Goal: Task Accomplishment & Management: Complete application form

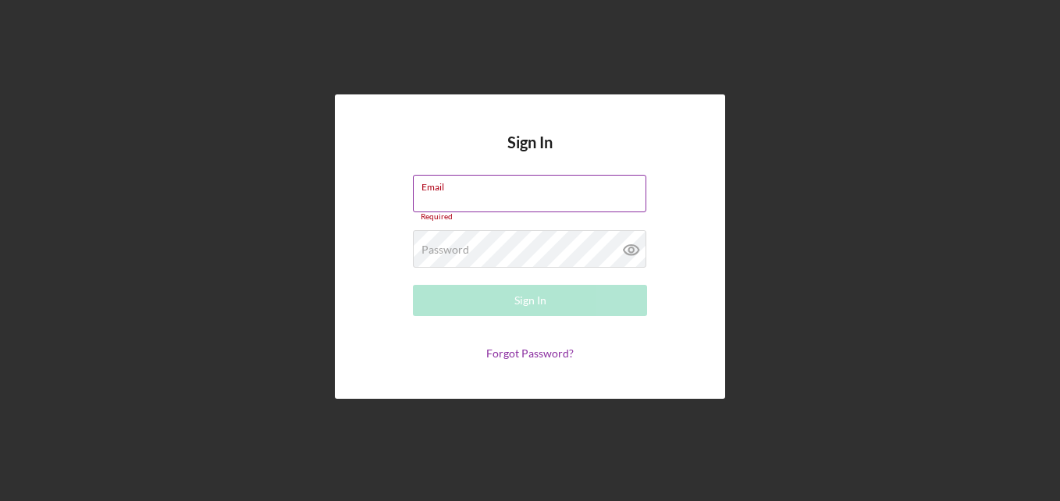
paste input "tinayates2007@gmail.com"
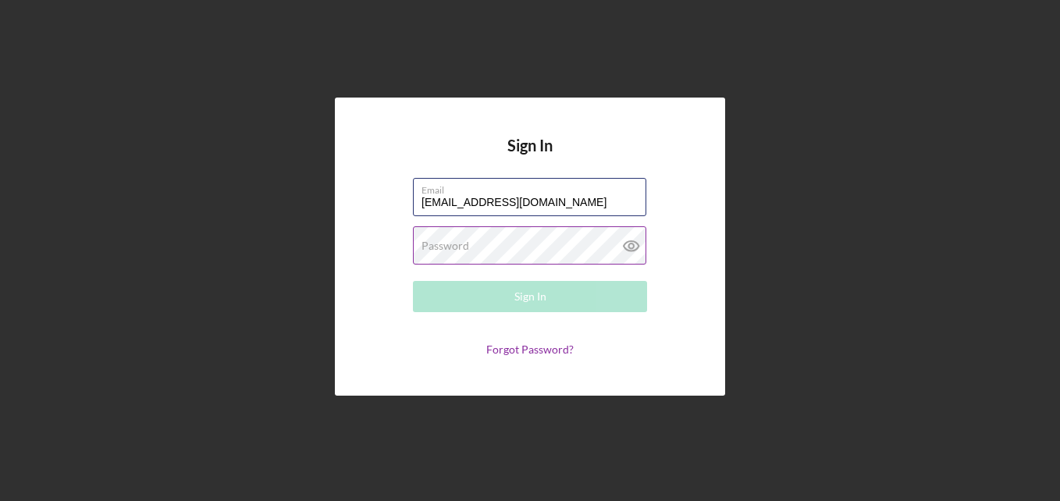
type input "tinayates2007@gmail.com"
click at [468, 246] on label "Password" at bounding box center [446, 246] width 48 height 12
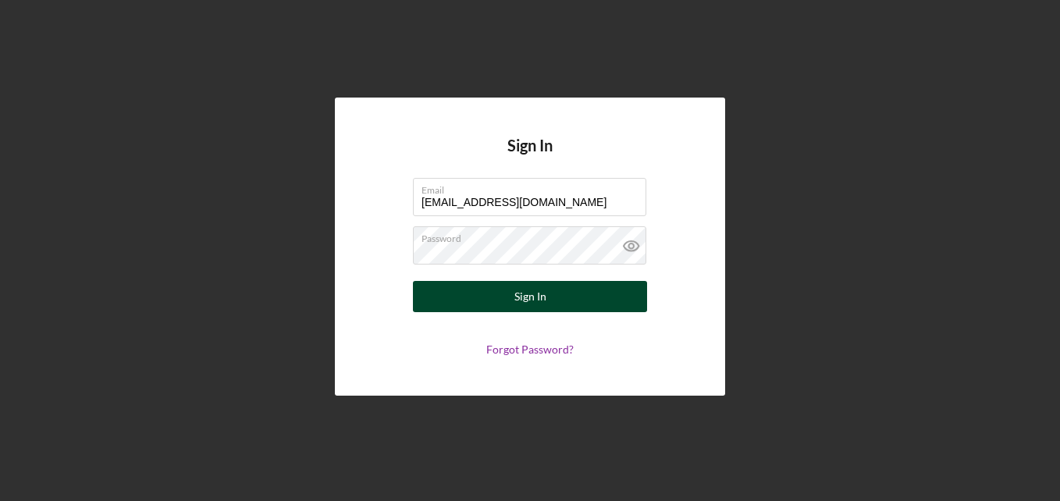
click at [531, 301] on div "Sign In" at bounding box center [531, 296] width 32 height 31
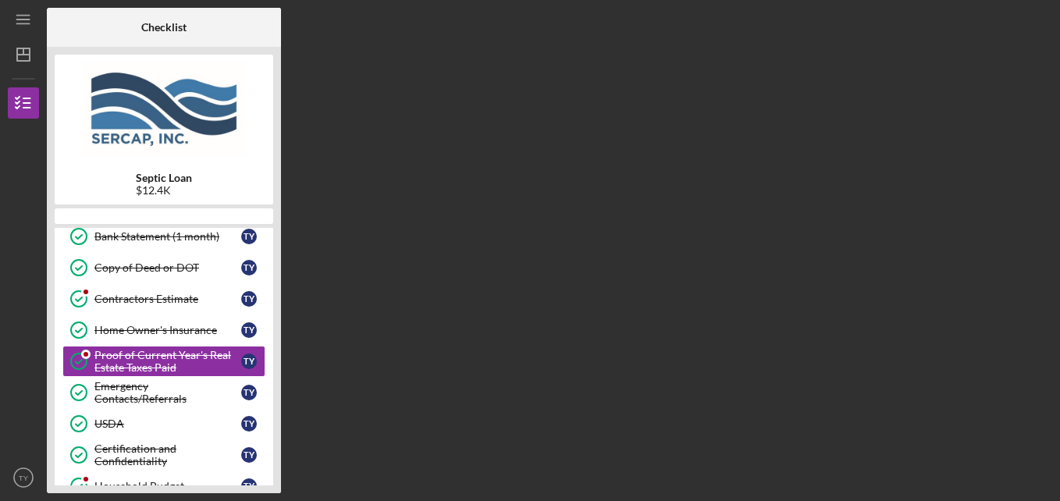
scroll to position [337, 0]
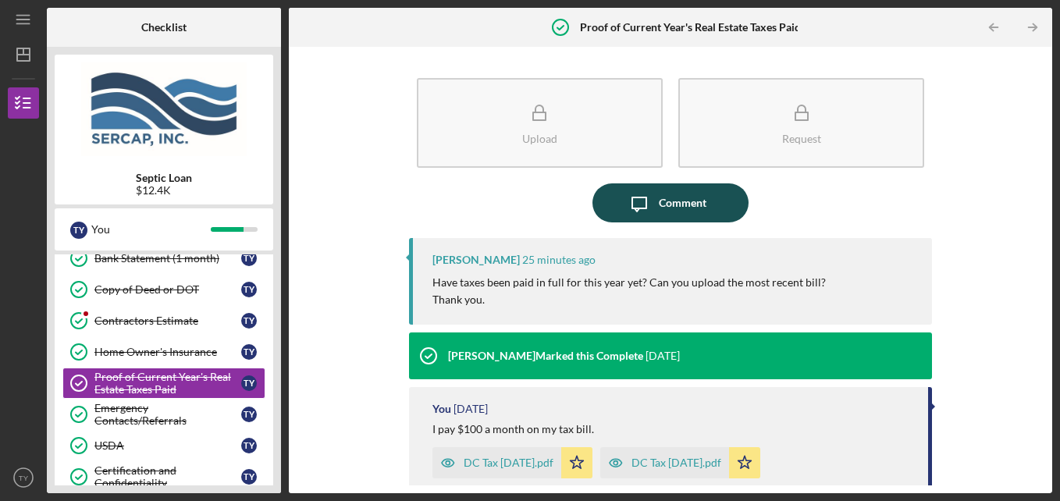
click at [650, 203] on icon "Icon/Message" at bounding box center [639, 202] width 39 height 39
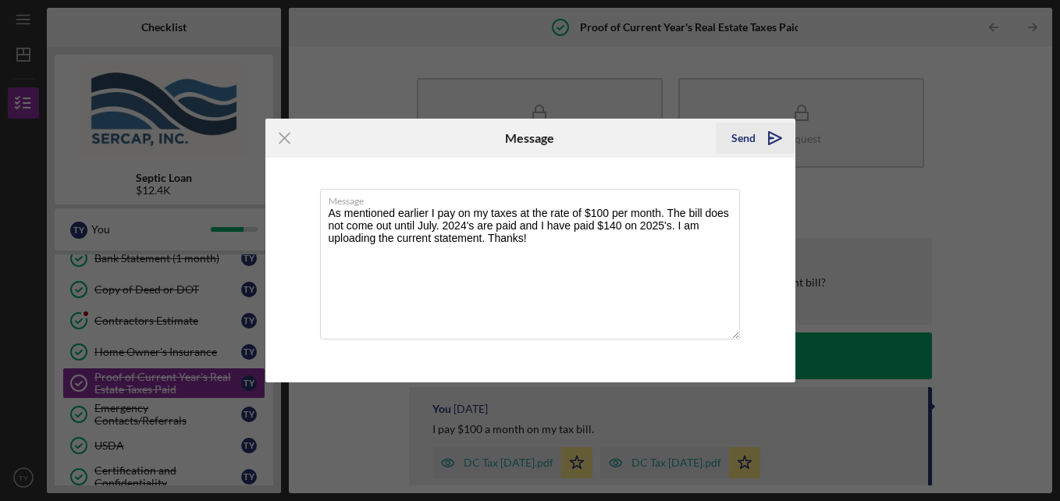
type textarea "As mentioned earlier I pay on my taxes at the rate of $100 per month. The bill …"
click at [750, 126] on div "Send" at bounding box center [744, 138] width 24 height 31
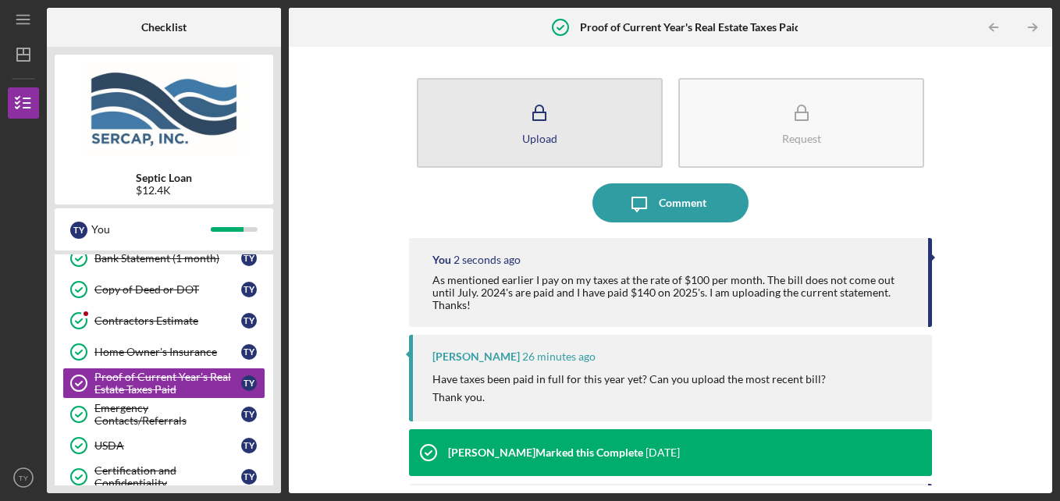
click at [555, 136] on button "Upload" at bounding box center [540, 123] width 246 height 90
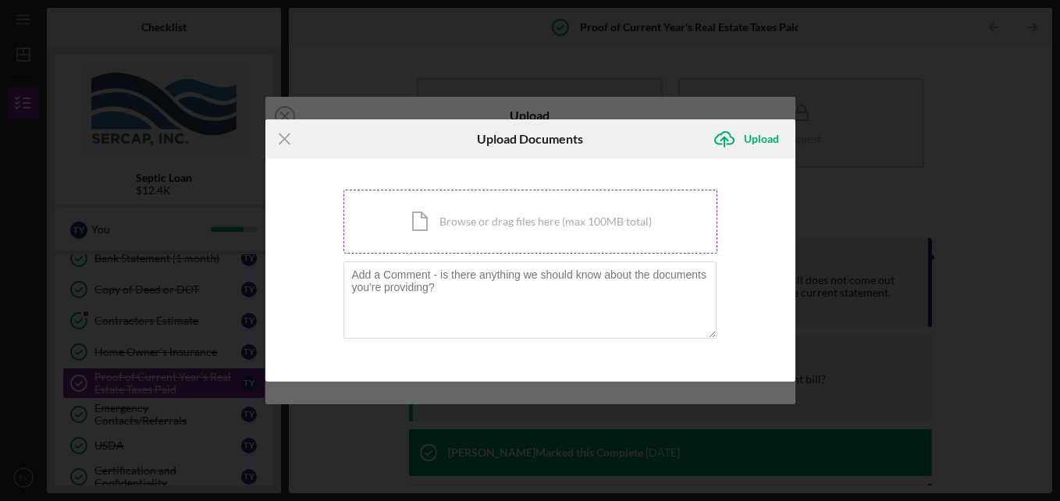
click at [520, 217] on div "Icon/Document Browse or drag files here (max 100MB total) Tap to choose files o…" at bounding box center [531, 222] width 374 height 64
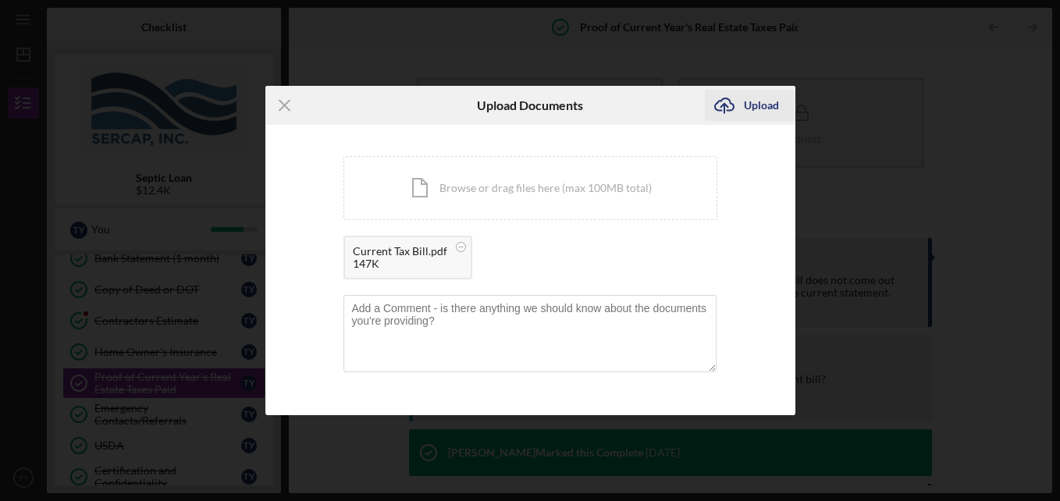
click at [757, 106] on div "Upload" at bounding box center [761, 105] width 35 height 31
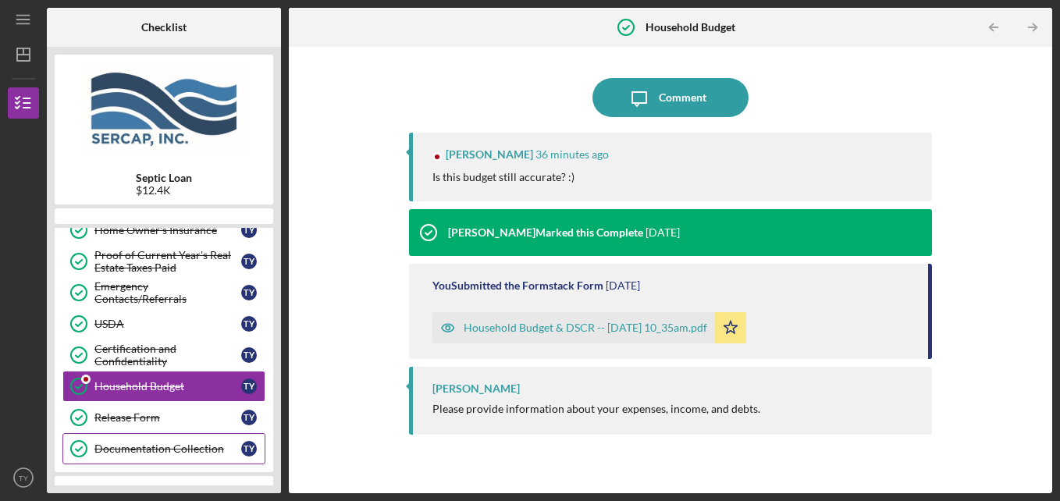
scroll to position [462, 0]
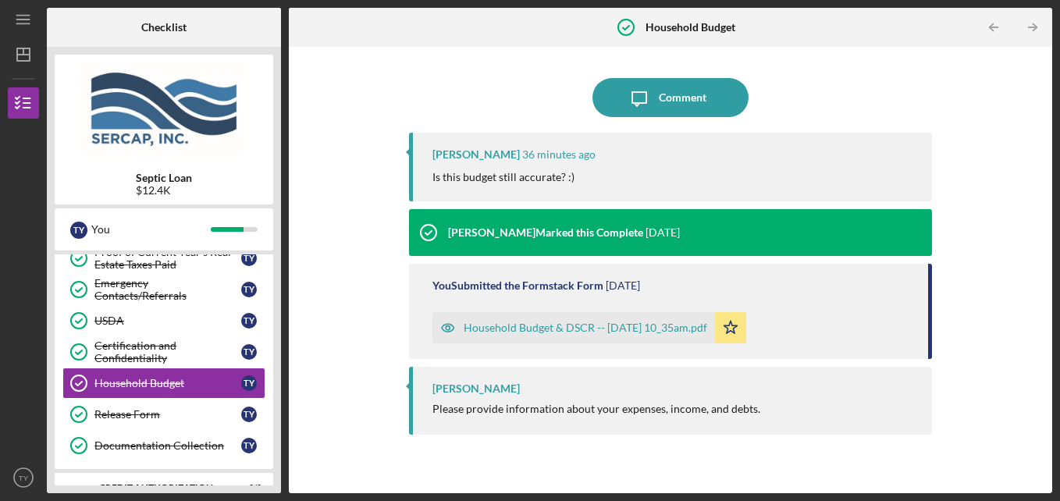
click at [572, 330] on div "Household Budget & DSCR -- [DATE] 10_35am.pdf" at bounding box center [586, 328] width 244 height 12
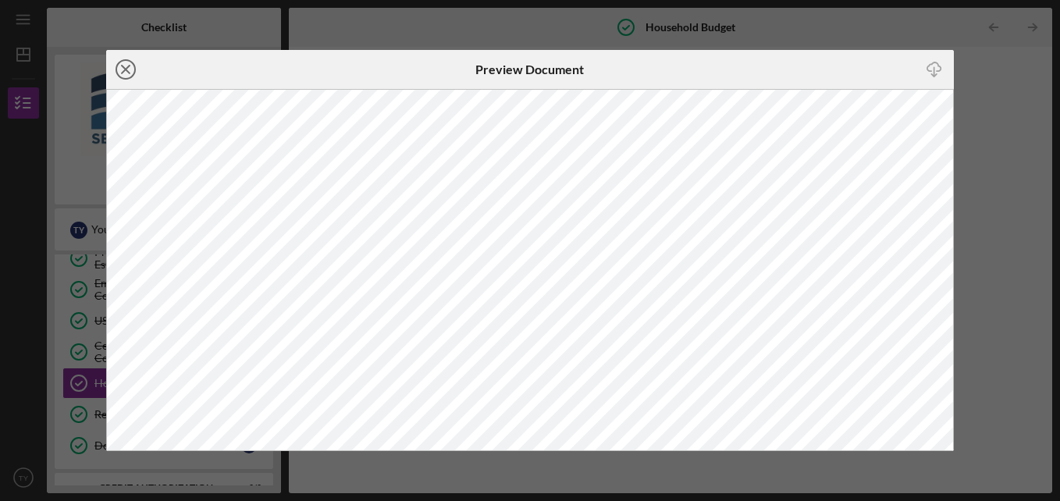
click at [123, 66] on line at bounding box center [126, 70] width 8 height 8
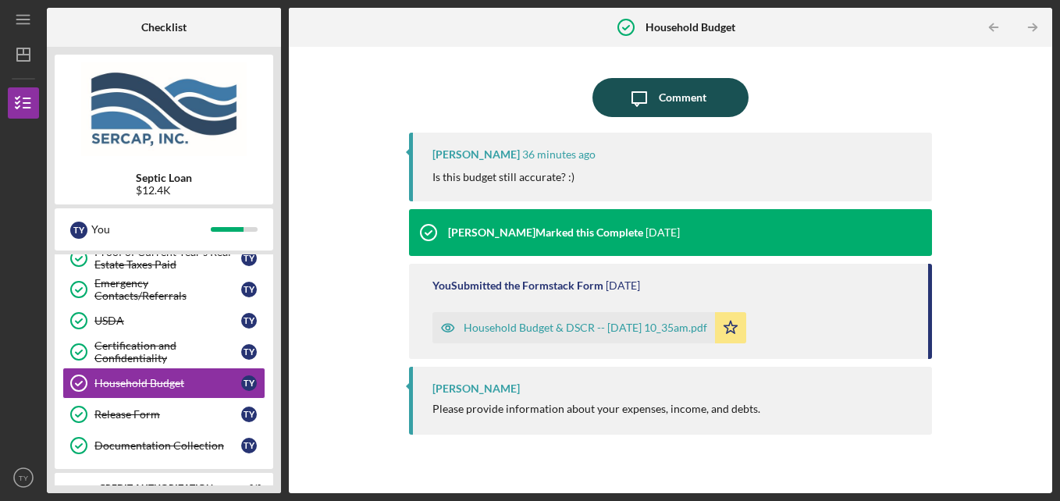
click at [677, 109] on div "Comment" at bounding box center [683, 97] width 48 height 39
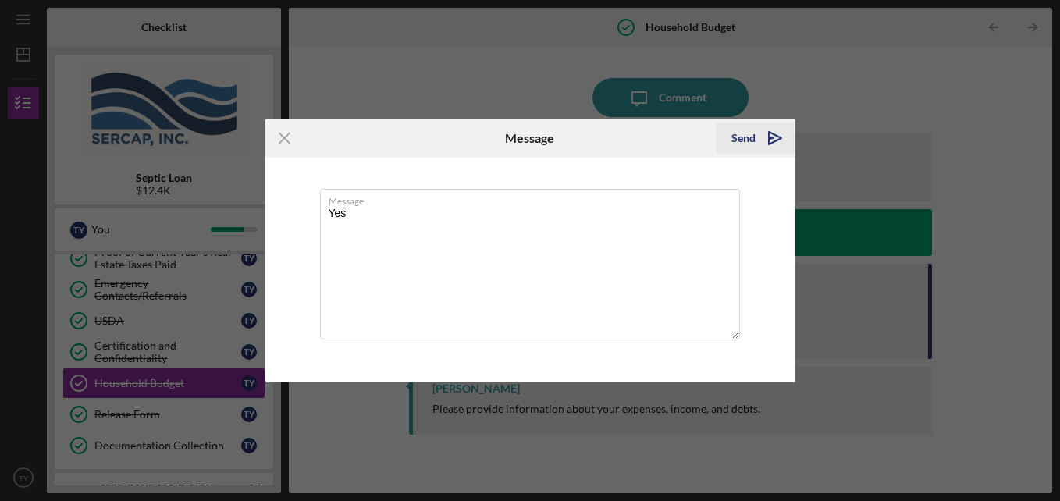
type textarea "Yes"
click at [753, 143] on div "Send" at bounding box center [744, 138] width 24 height 31
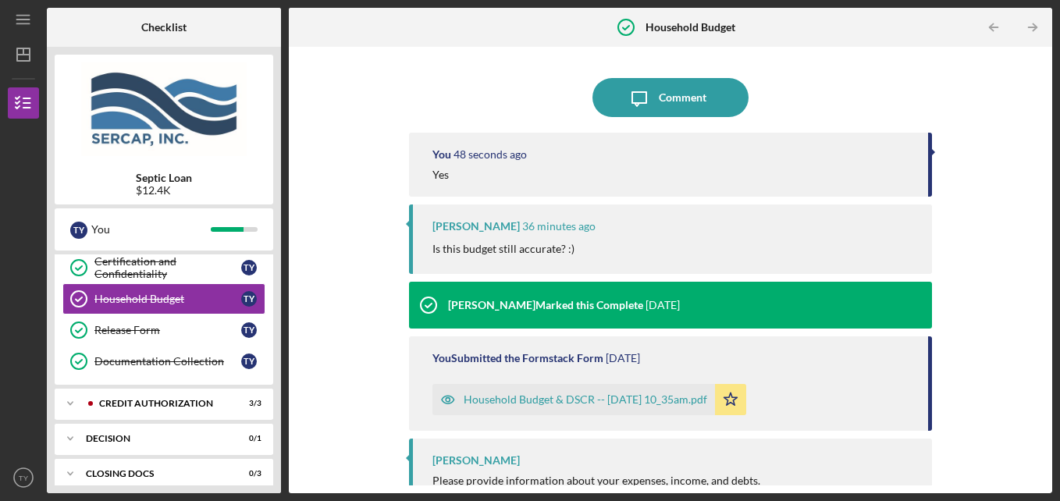
scroll to position [625, 0]
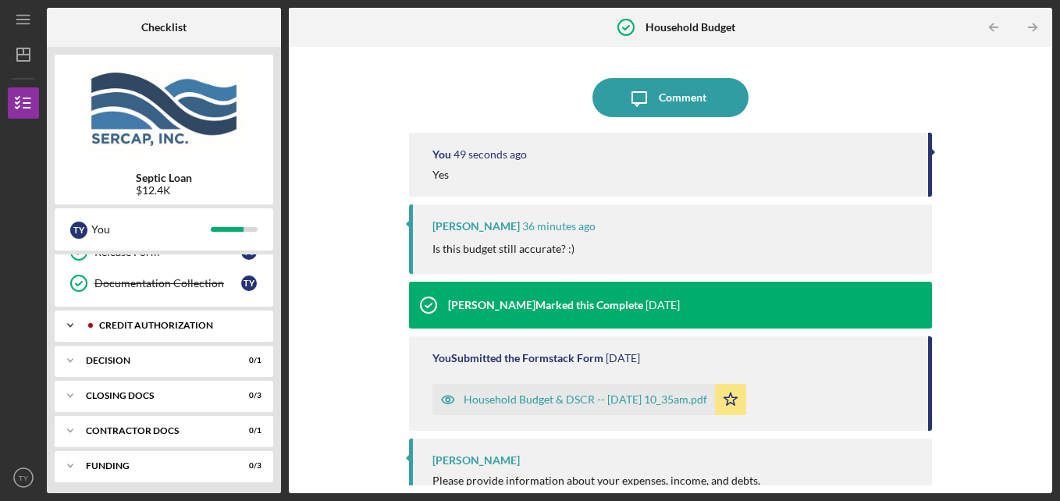
click at [67, 321] on icon "Icon/Expander" at bounding box center [70, 325] width 31 height 31
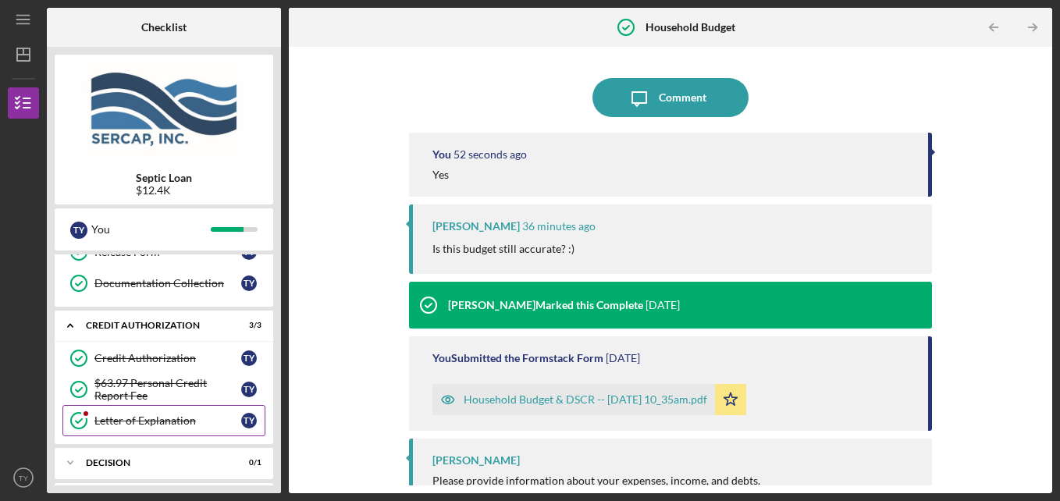
click at [109, 422] on div "Letter of Explanation" at bounding box center [167, 421] width 147 height 12
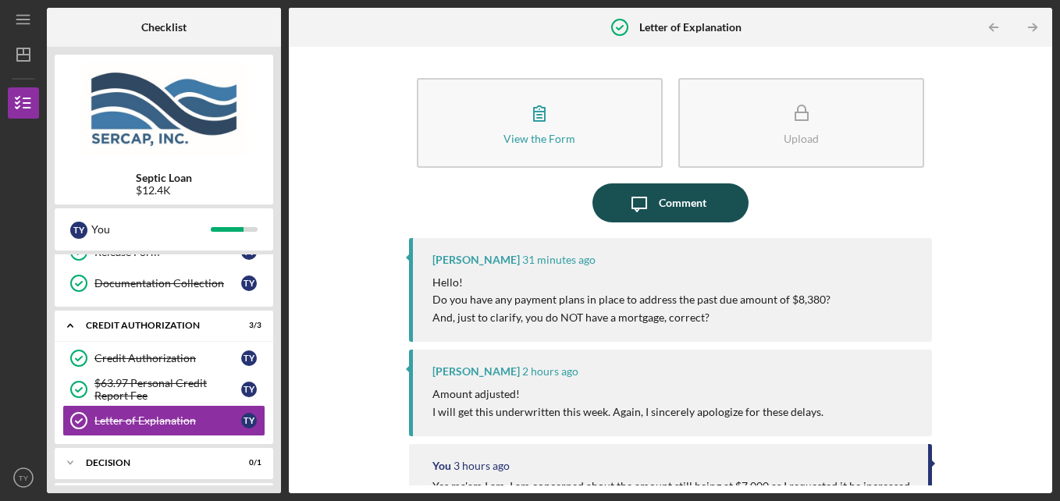
click at [692, 216] on div "Comment" at bounding box center [683, 202] width 48 height 39
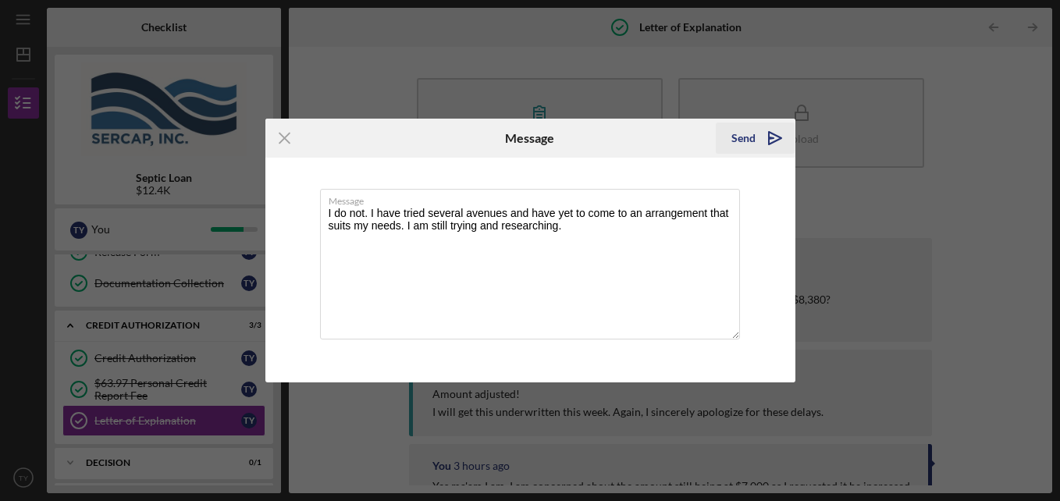
type textarea "I do not. I have tried several avenues and have yet to come to an arrangement t…"
click at [742, 138] on div "Send" at bounding box center [744, 138] width 24 height 31
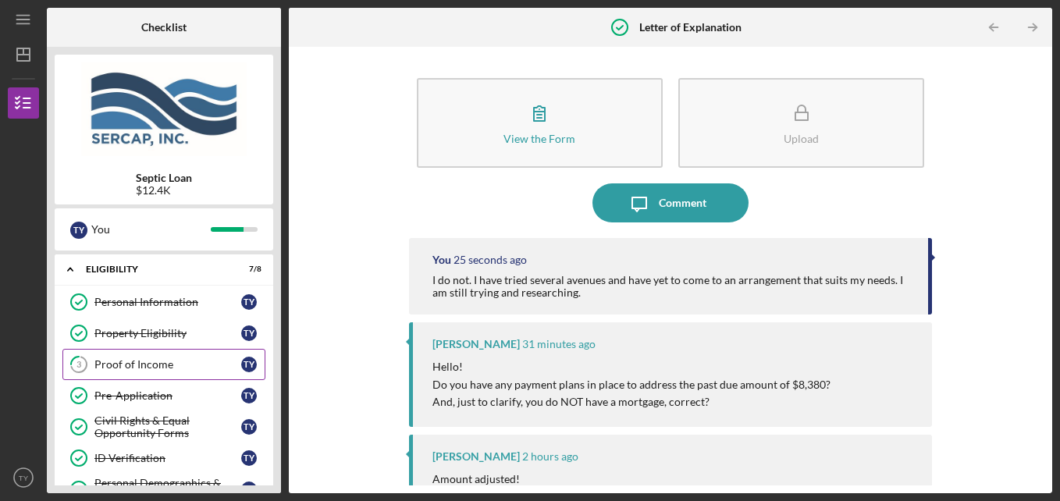
drag, startPoint x: 115, startPoint y: 360, endPoint x: 126, endPoint y: 357, distance: 11.4
click at [115, 360] on div "Proof of Income" at bounding box center [167, 364] width 147 height 12
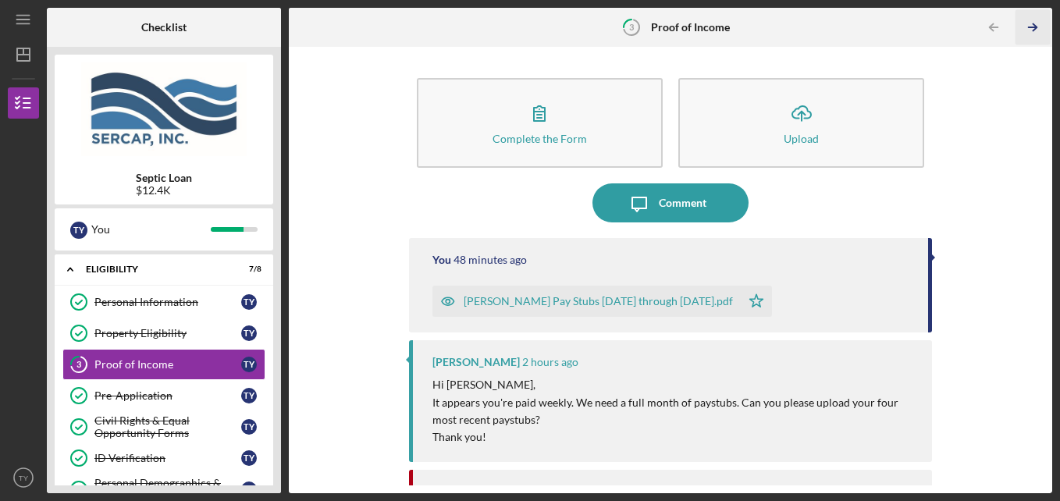
click at [1037, 27] on line "button" at bounding box center [1033, 27] width 8 height 0
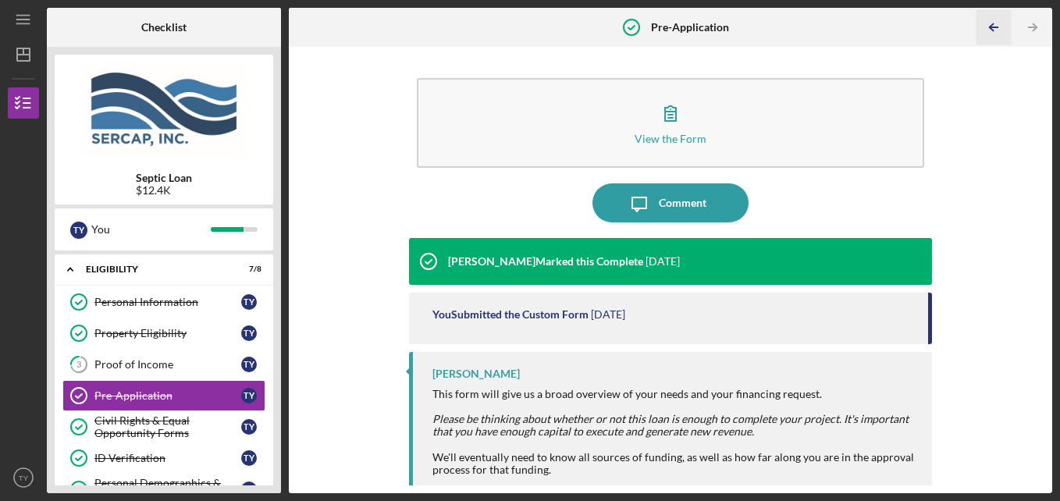
click at [989, 35] on icon "Icon/Table Pagination Arrow" at bounding box center [994, 27] width 35 height 35
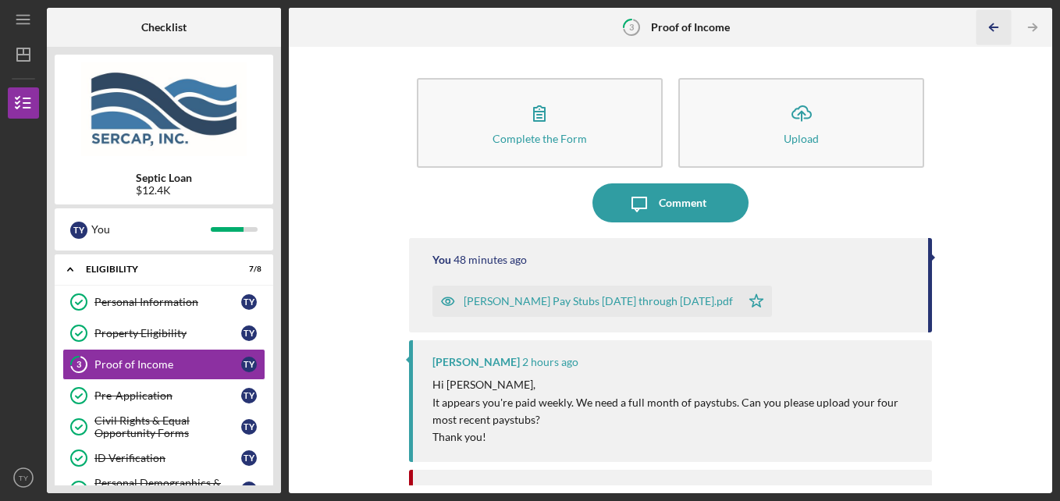
click at [989, 35] on icon "Icon/Table Pagination Arrow" at bounding box center [994, 27] width 35 height 35
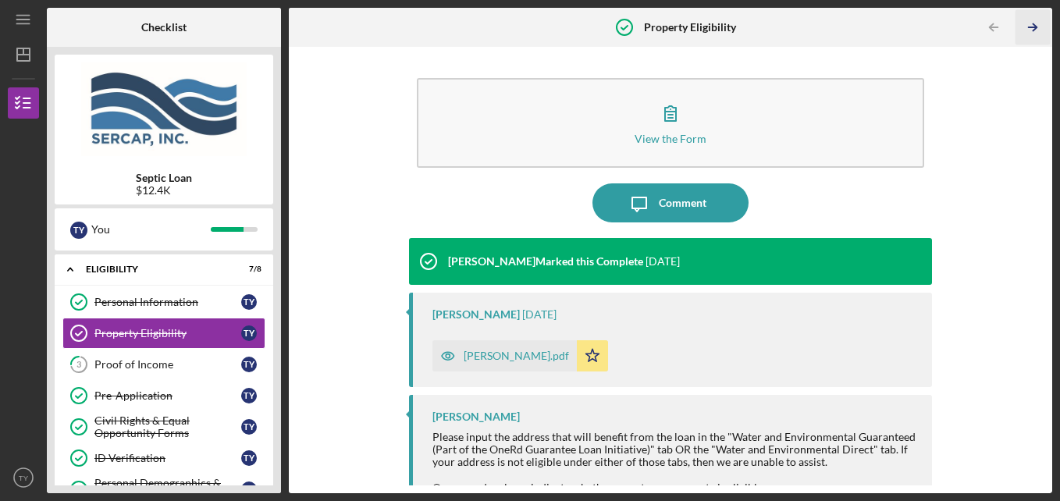
click at [1029, 25] on icon "Icon/Table Pagination Arrow" at bounding box center [1033, 27] width 35 height 35
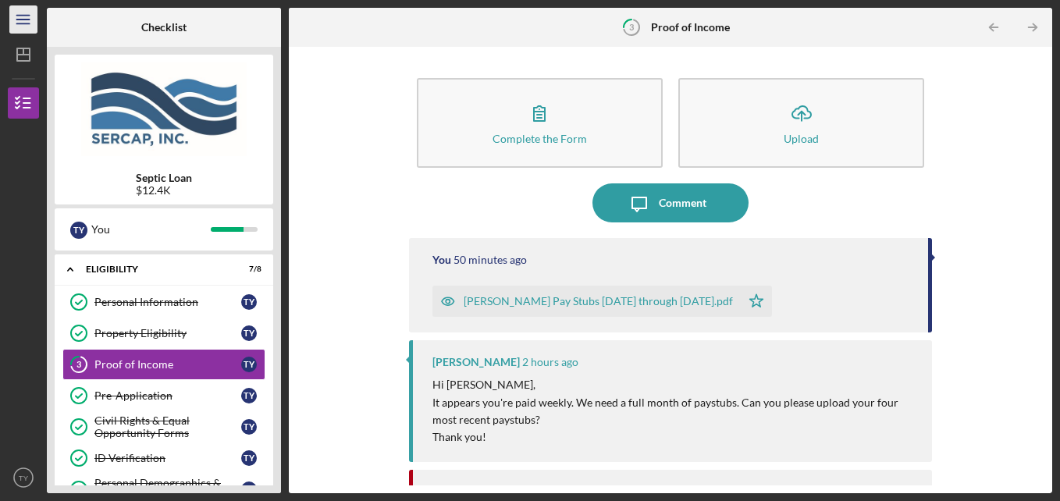
click at [19, 18] on icon "Icon/Menu" at bounding box center [23, 19] width 35 height 35
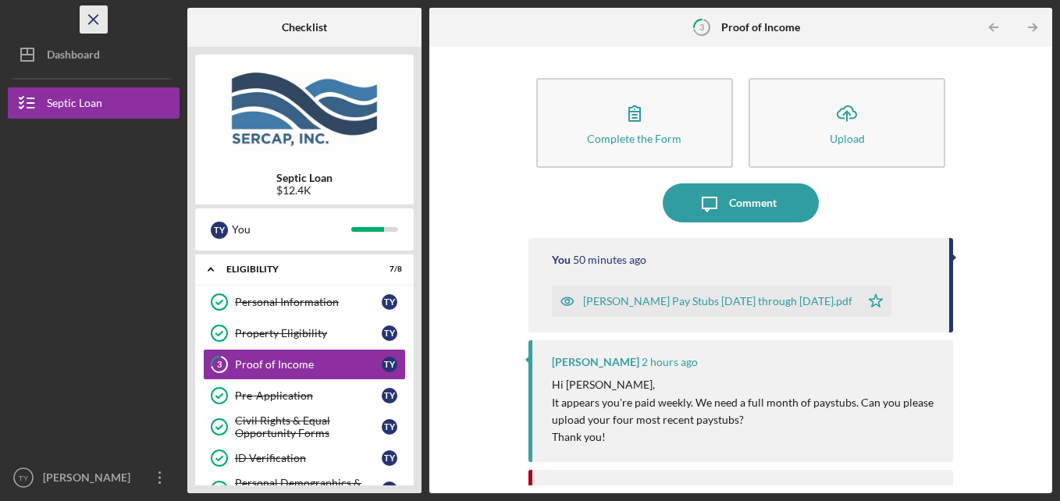
click at [87, 17] on icon "Icon/Menu Close" at bounding box center [94, 19] width 35 height 35
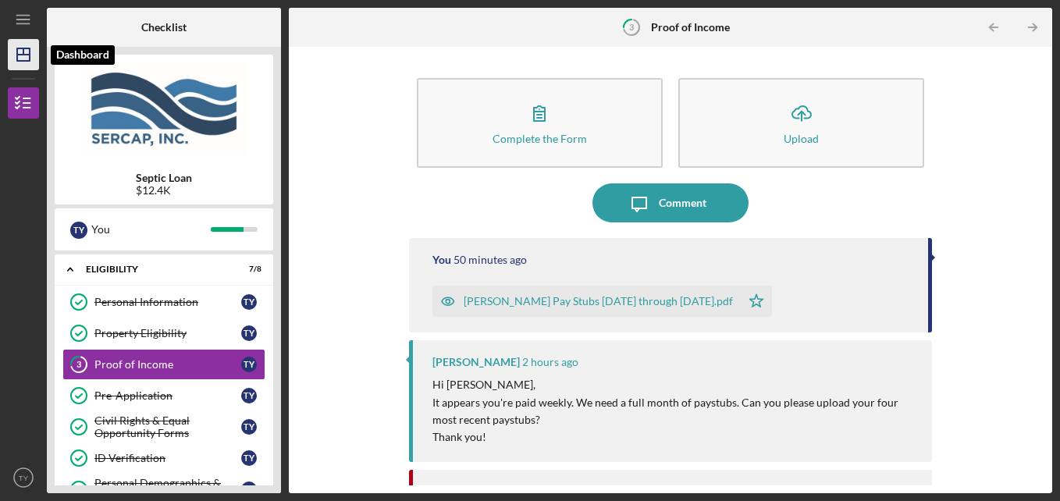
click at [23, 59] on icon "Icon/Dashboard" at bounding box center [23, 54] width 39 height 39
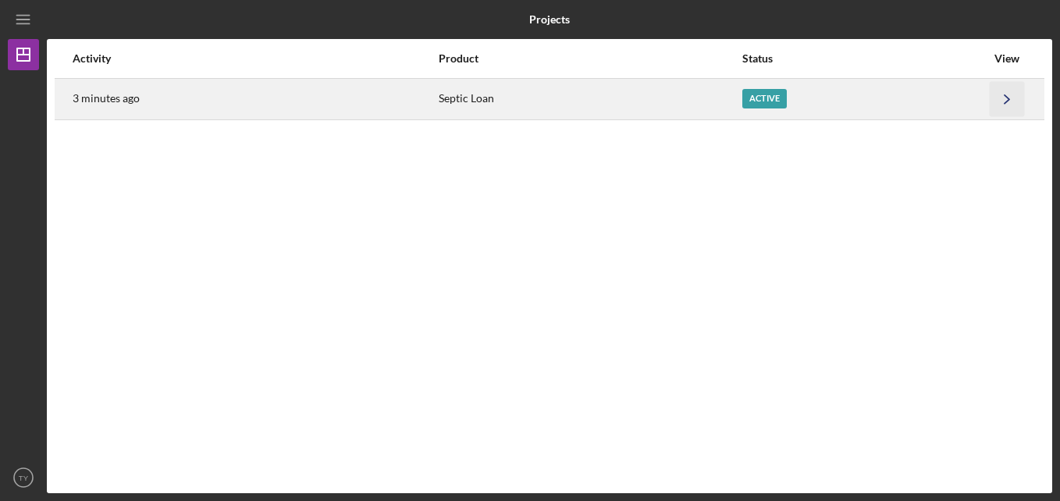
click at [1003, 99] on icon "Icon/Navigate" at bounding box center [1007, 98] width 35 height 35
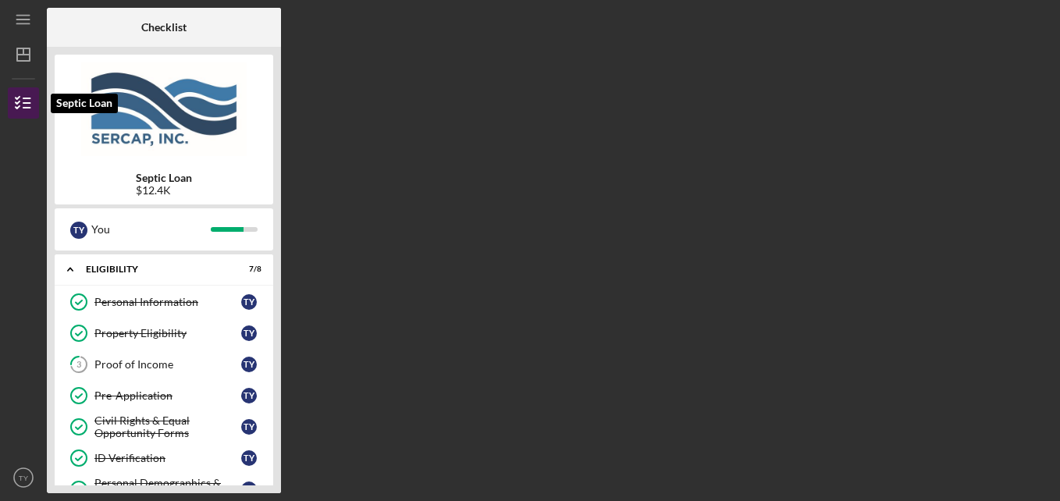
click at [18, 101] on icon "button" at bounding box center [23, 103] width 39 height 39
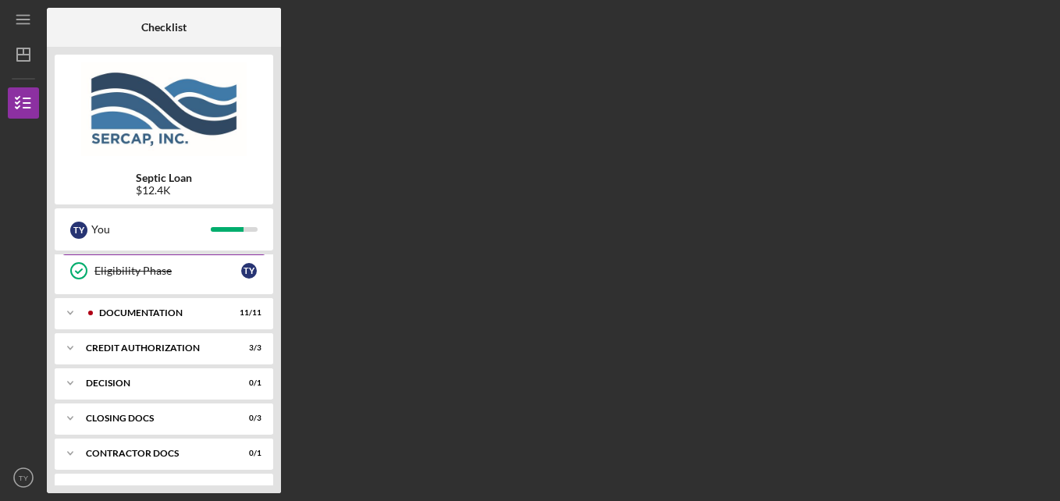
scroll to position [277, 0]
